Goal: Transaction & Acquisition: Register for event/course

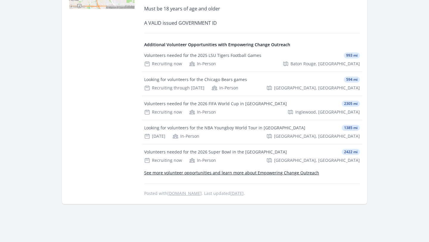
scroll to position [219, 0]
click at [241, 173] on link "See more volunteer opportunities and learn more about Empowering Change Outreach" at bounding box center [231, 173] width 175 height 6
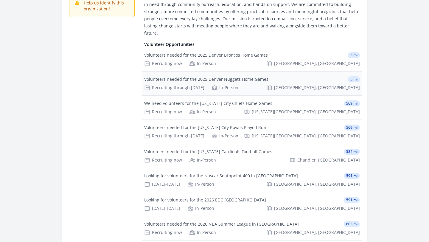
scroll to position [83, 0]
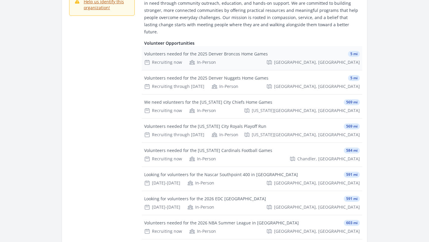
click at [223, 51] on div "Volunteers needed for the 2025 Denver Broncos Home Games" at bounding box center [206, 54] width 124 height 6
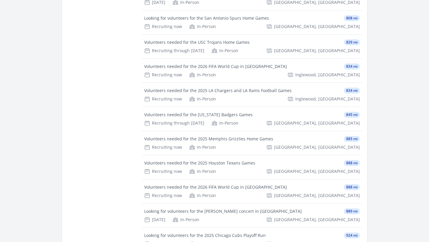
scroll to position [0, 0]
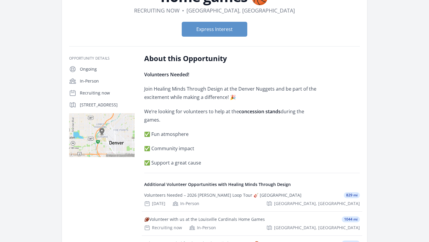
scroll to position [70, 0]
